Goal: Navigation & Orientation: Find specific page/section

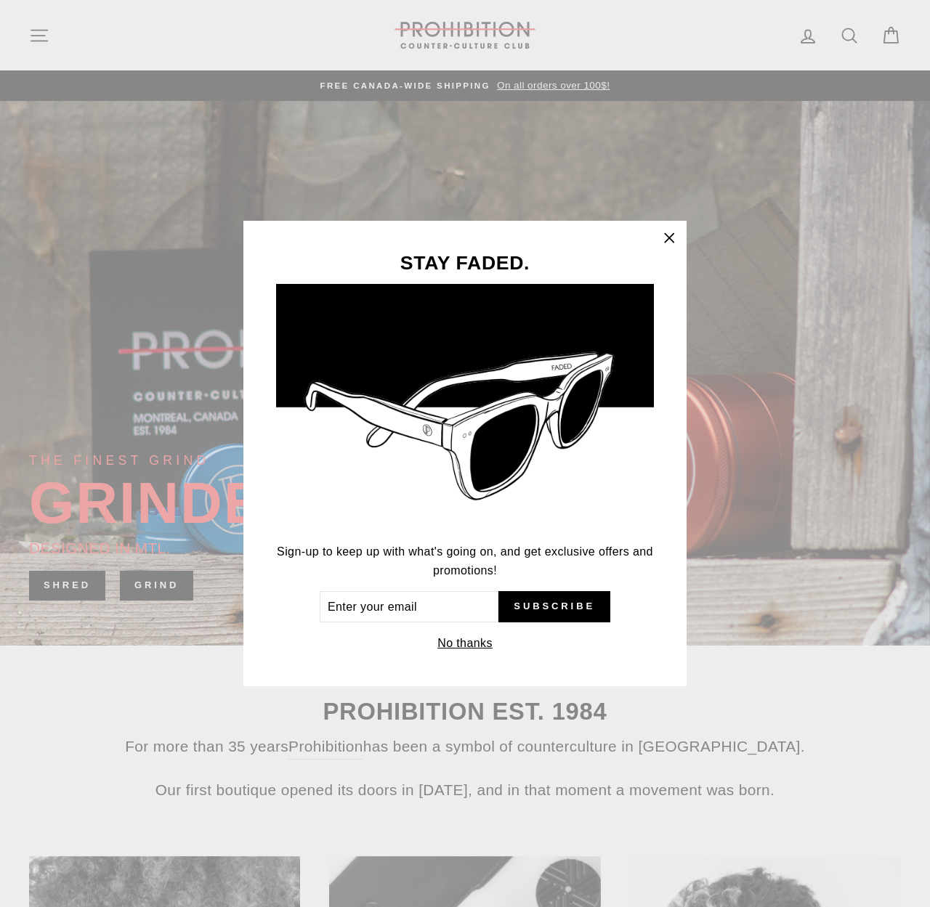
click at [665, 237] on icon "button" at bounding box center [669, 238] width 20 height 20
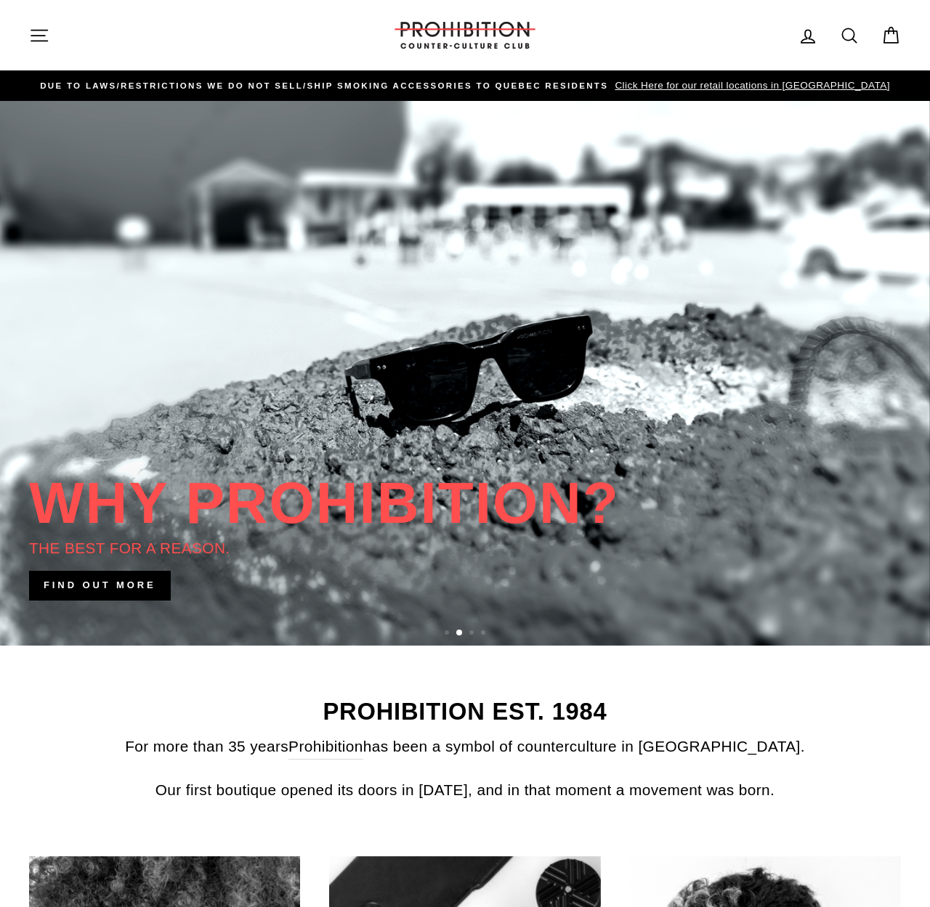
click at [53, 41] on button "Site navigation" at bounding box center [39, 35] width 38 height 31
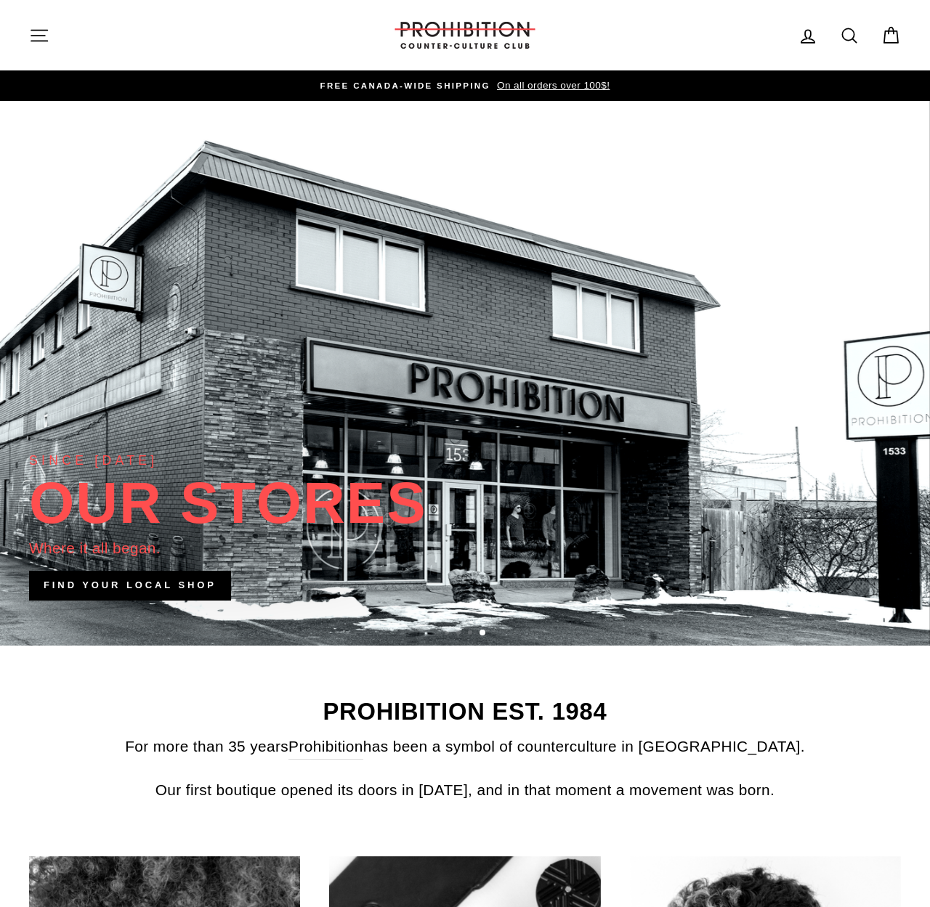
click at [31, 28] on icon "button" at bounding box center [39, 35] width 20 height 20
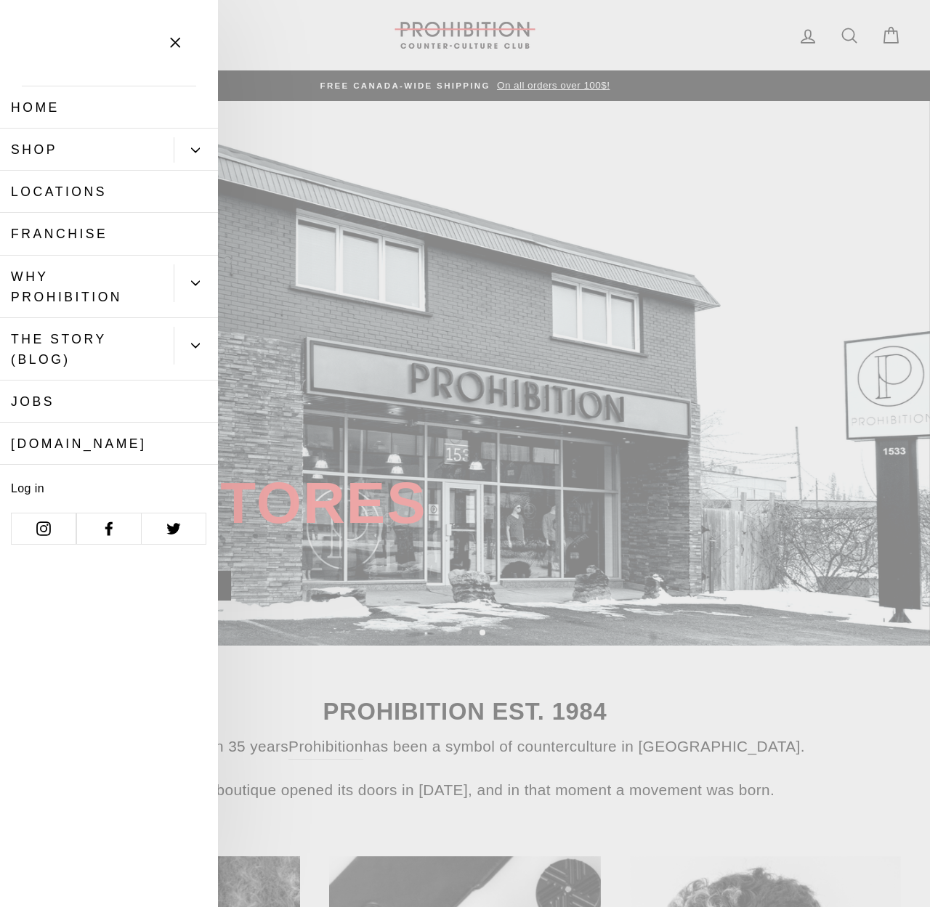
click at [150, 142] on link "Shop" at bounding box center [87, 150] width 174 height 42
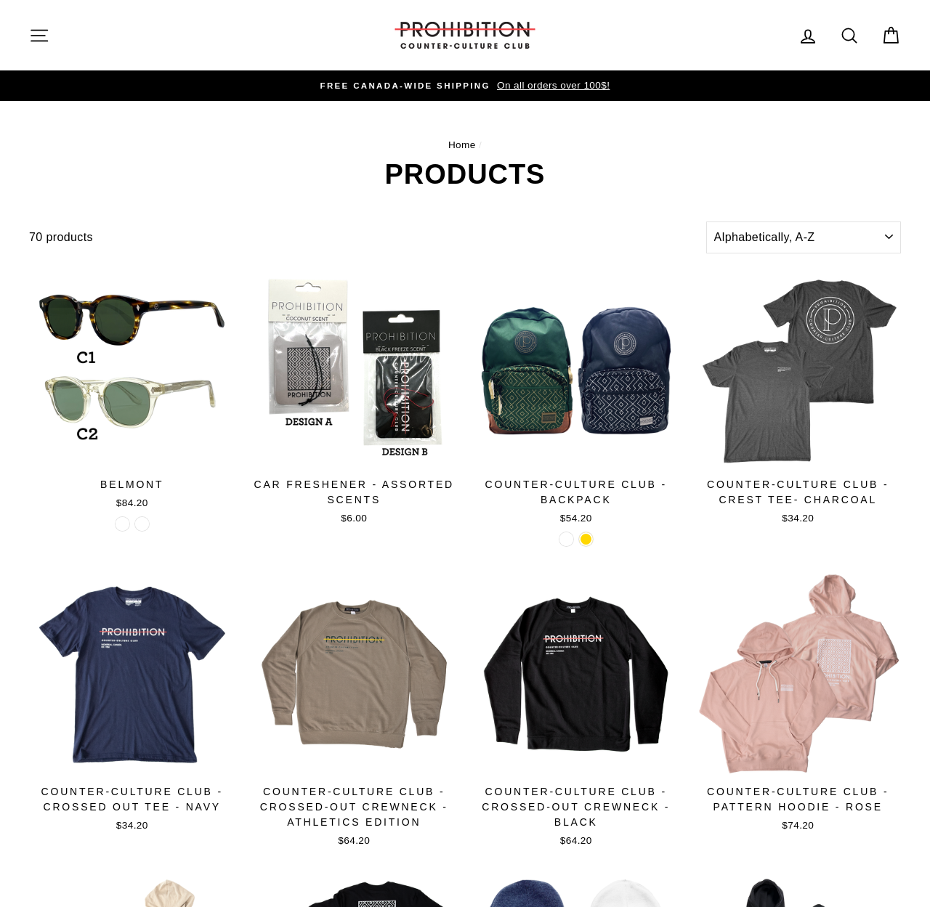
click at [41, 30] on icon "button" at bounding box center [39, 35] width 16 height 11
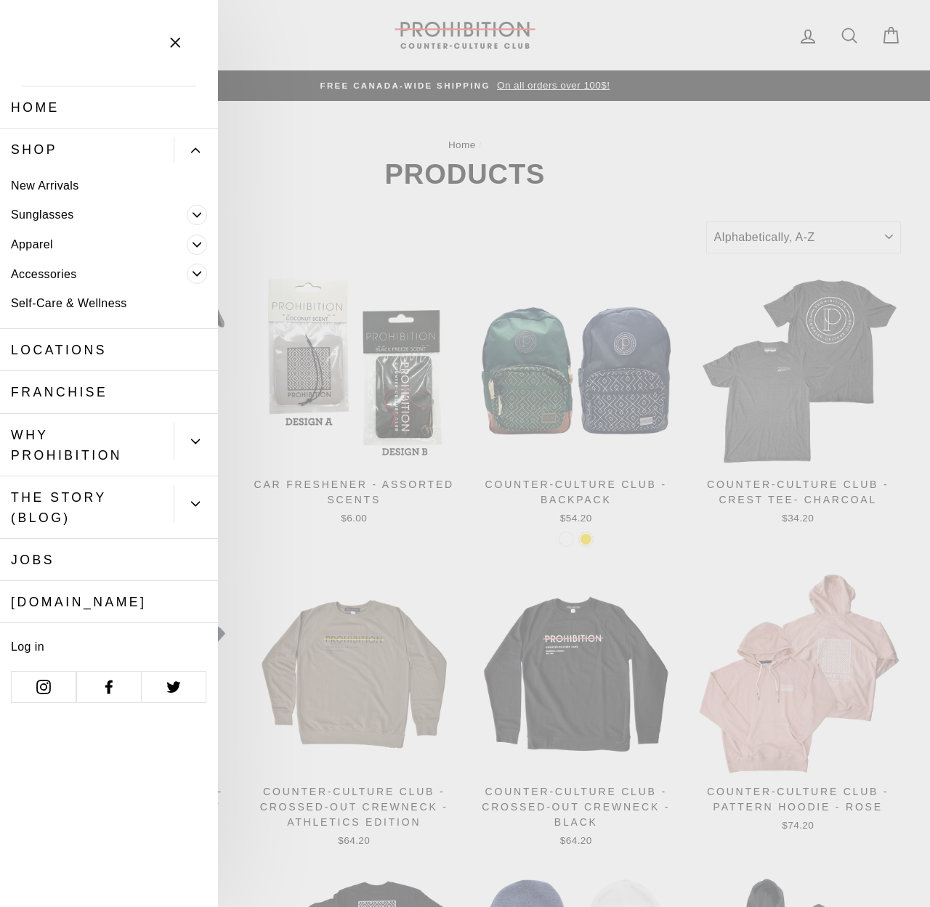
click at [54, 269] on link "Accessories" at bounding box center [93, 274] width 187 height 30
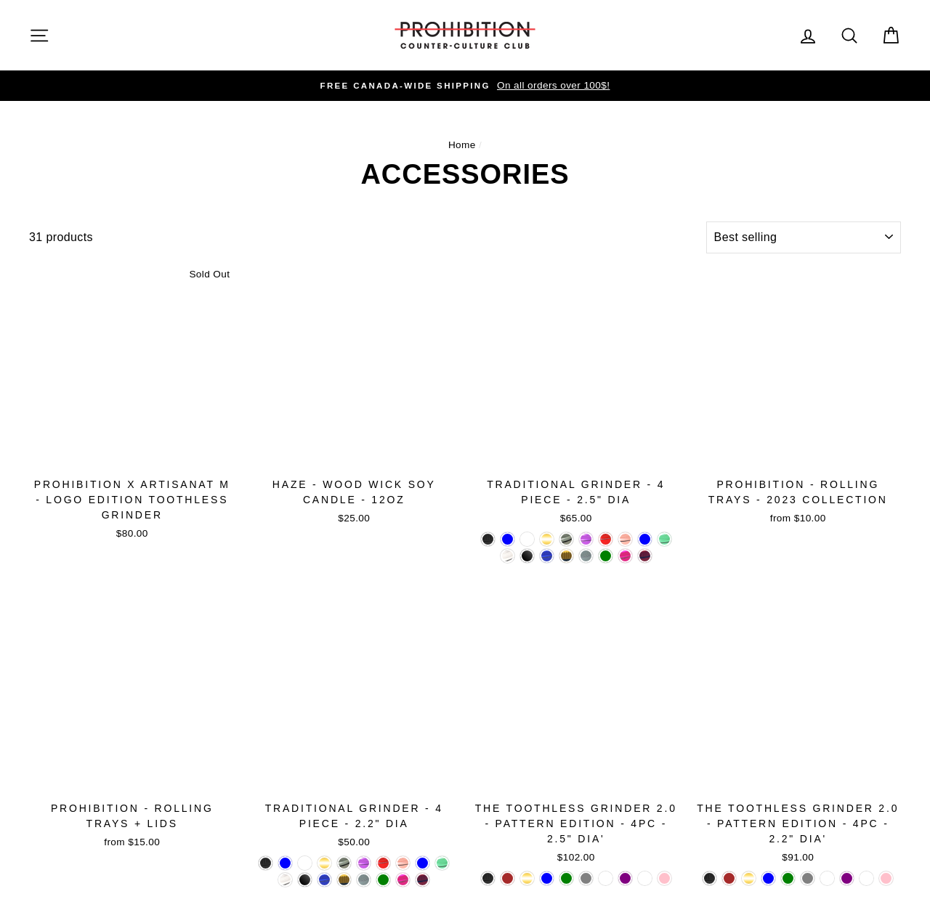
select select "best-selling"
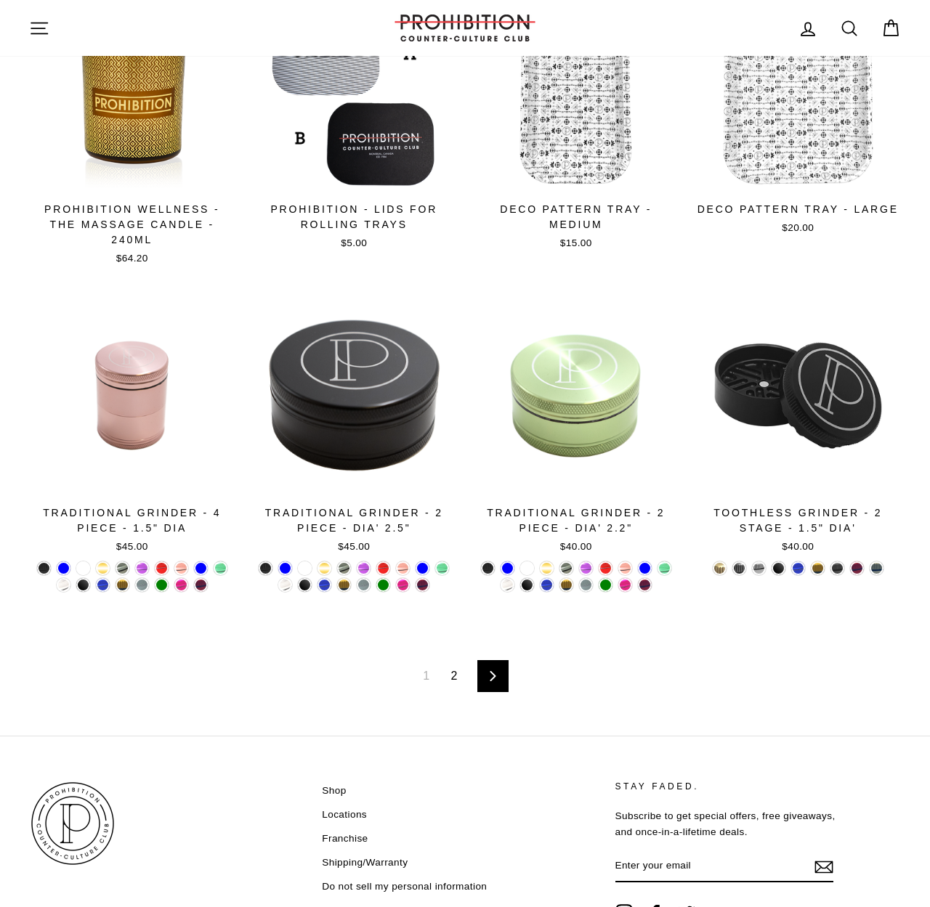
scroll to position [1878, 0]
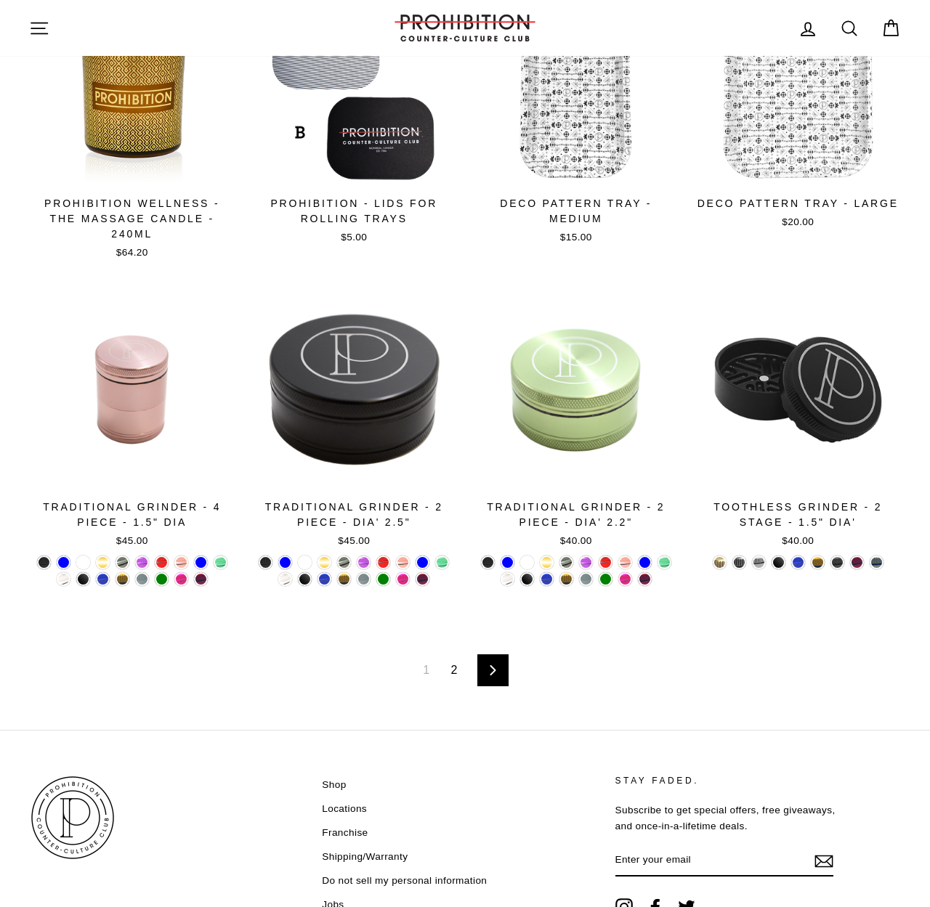
click at [452, 682] on link "2" at bounding box center [454, 670] width 24 height 23
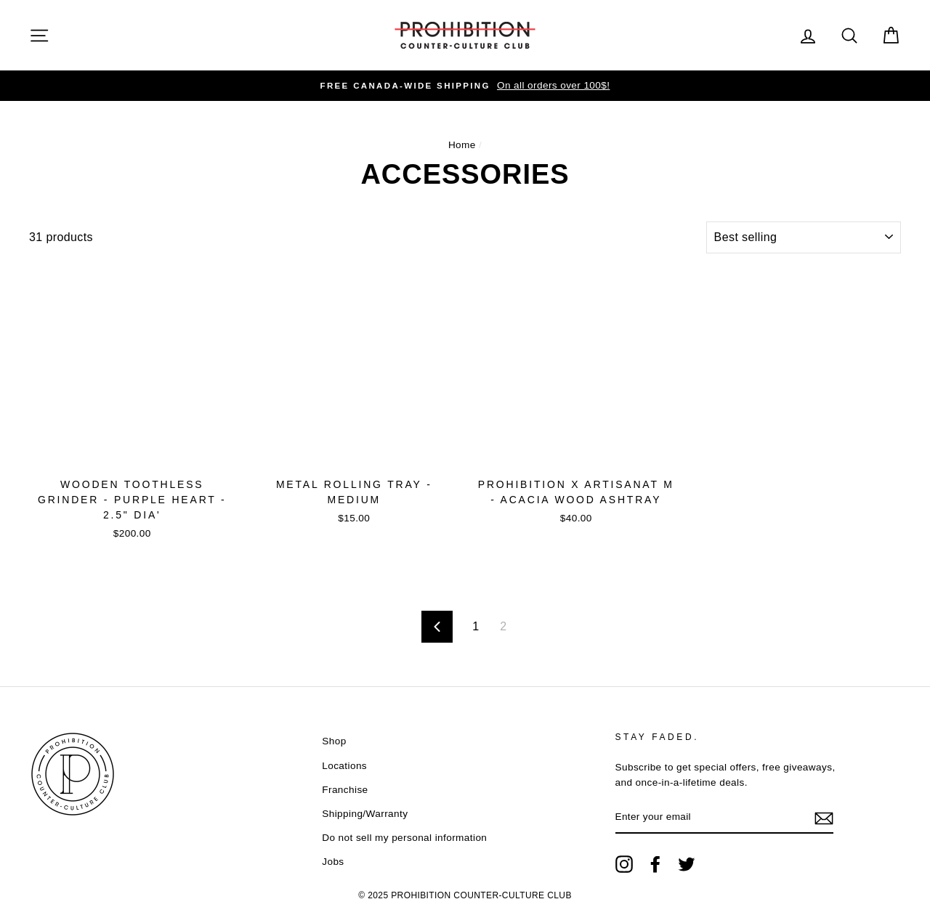
select select "best-selling"
